Goal: Transaction & Acquisition: Purchase product/service

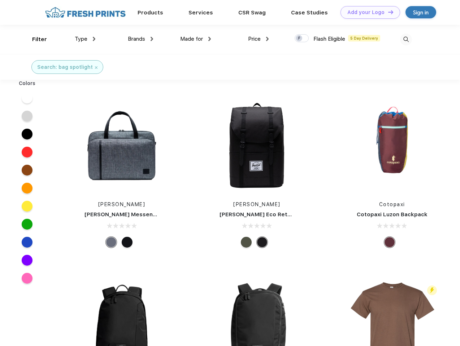
scroll to position [0, 0]
click at [367, 12] on link "Add your Logo Design Tool" at bounding box center [370, 12] width 60 height 13
click at [0, 0] on div "Design Tool" at bounding box center [0, 0] width 0 height 0
click at [387, 12] on link "Add your Logo Design Tool" at bounding box center [370, 12] width 60 height 13
click at [35, 39] on div "Filter" at bounding box center [39, 39] width 15 height 8
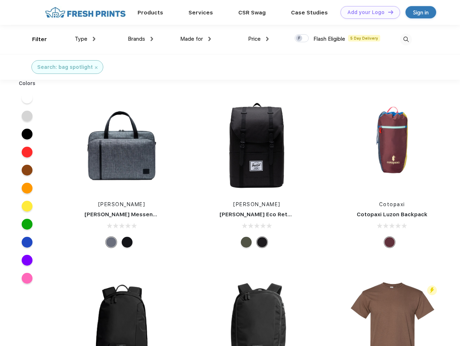
click at [85, 39] on span "Type" at bounding box center [81, 39] width 13 height 6
click at [140, 39] on span "Brands" at bounding box center [136, 39] width 17 height 6
click at [196, 39] on span "Made for" at bounding box center [191, 39] width 23 height 6
click at [258, 39] on span "Price" at bounding box center [254, 39] width 13 height 6
click at [302, 39] on div at bounding box center [301, 38] width 14 height 8
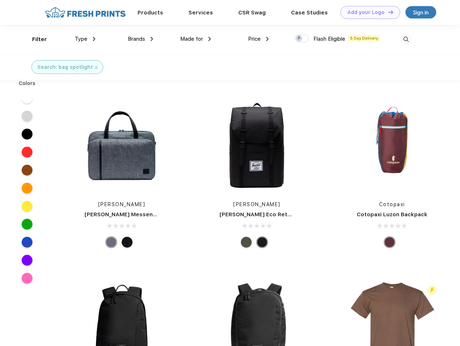
click at [299, 39] on input "checkbox" at bounding box center [296, 36] width 5 height 5
click at [406, 39] on img at bounding box center [406, 40] width 12 height 12
